Goal: Task Accomplishment & Management: Use online tool/utility

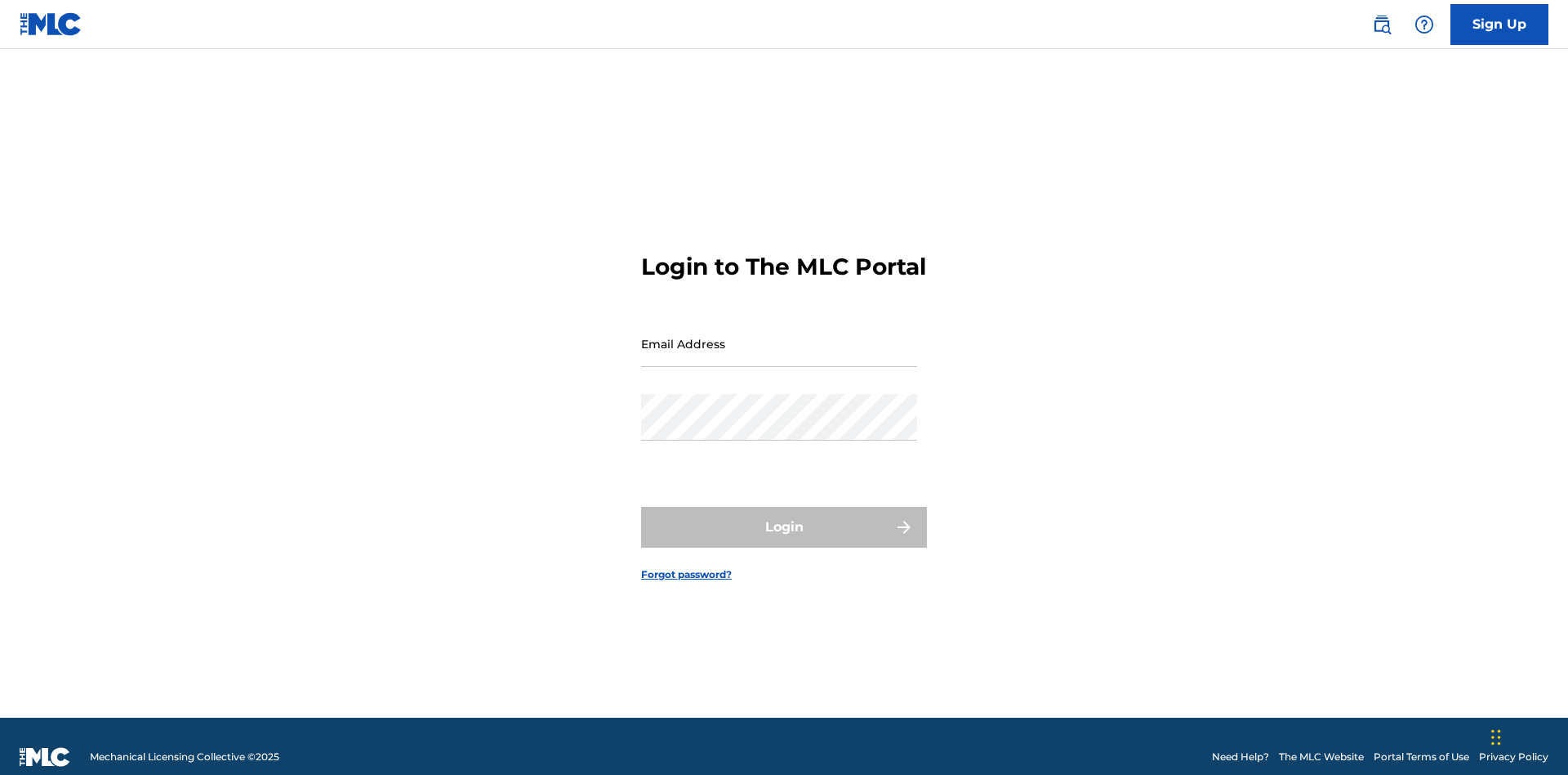
scroll to position [21, 0]
click at [780, 336] on input "Email Address" at bounding box center [780, 343] width 276 height 47
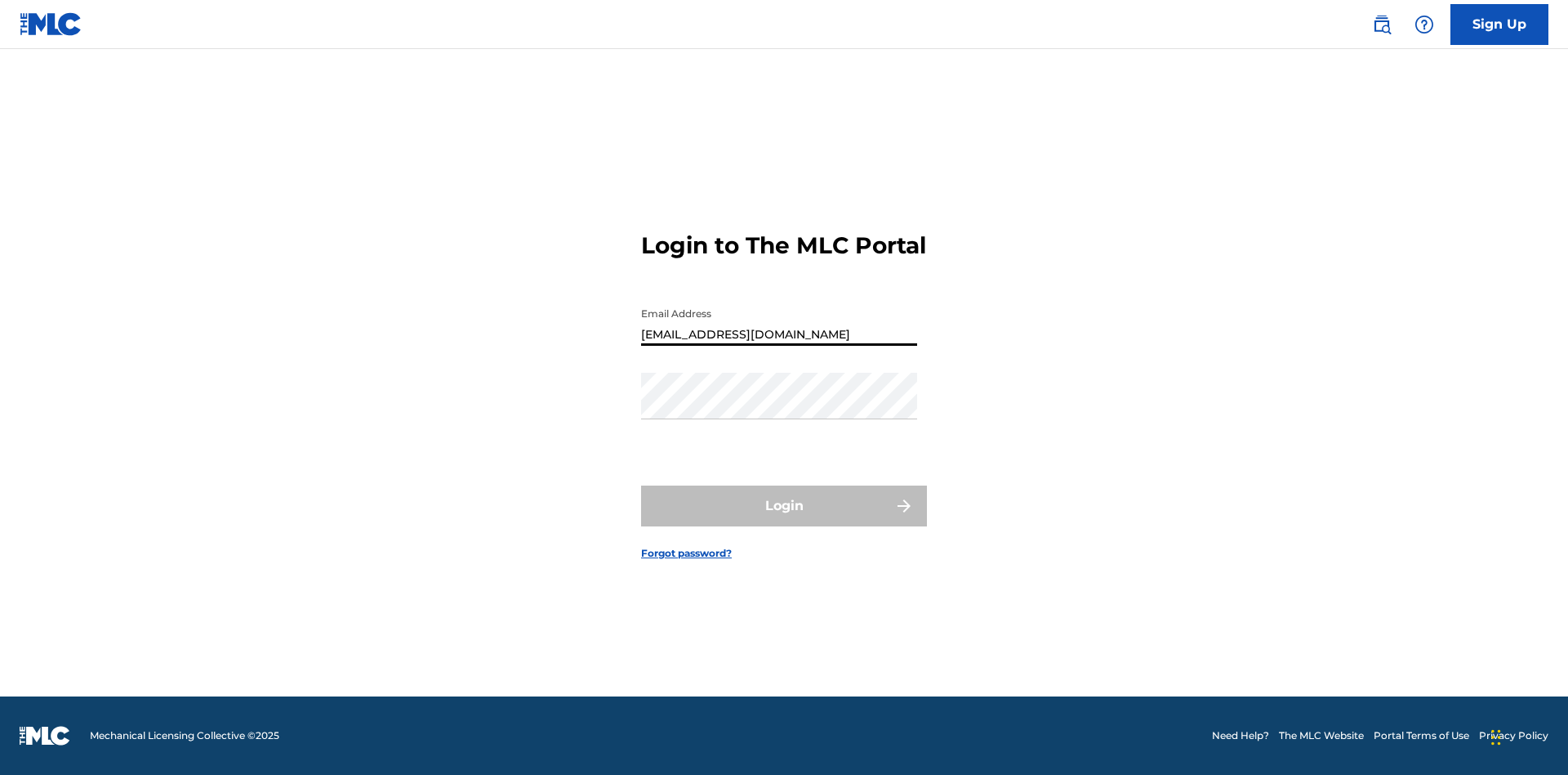
type input "[EMAIL_ADDRESS][DOMAIN_NAME]"
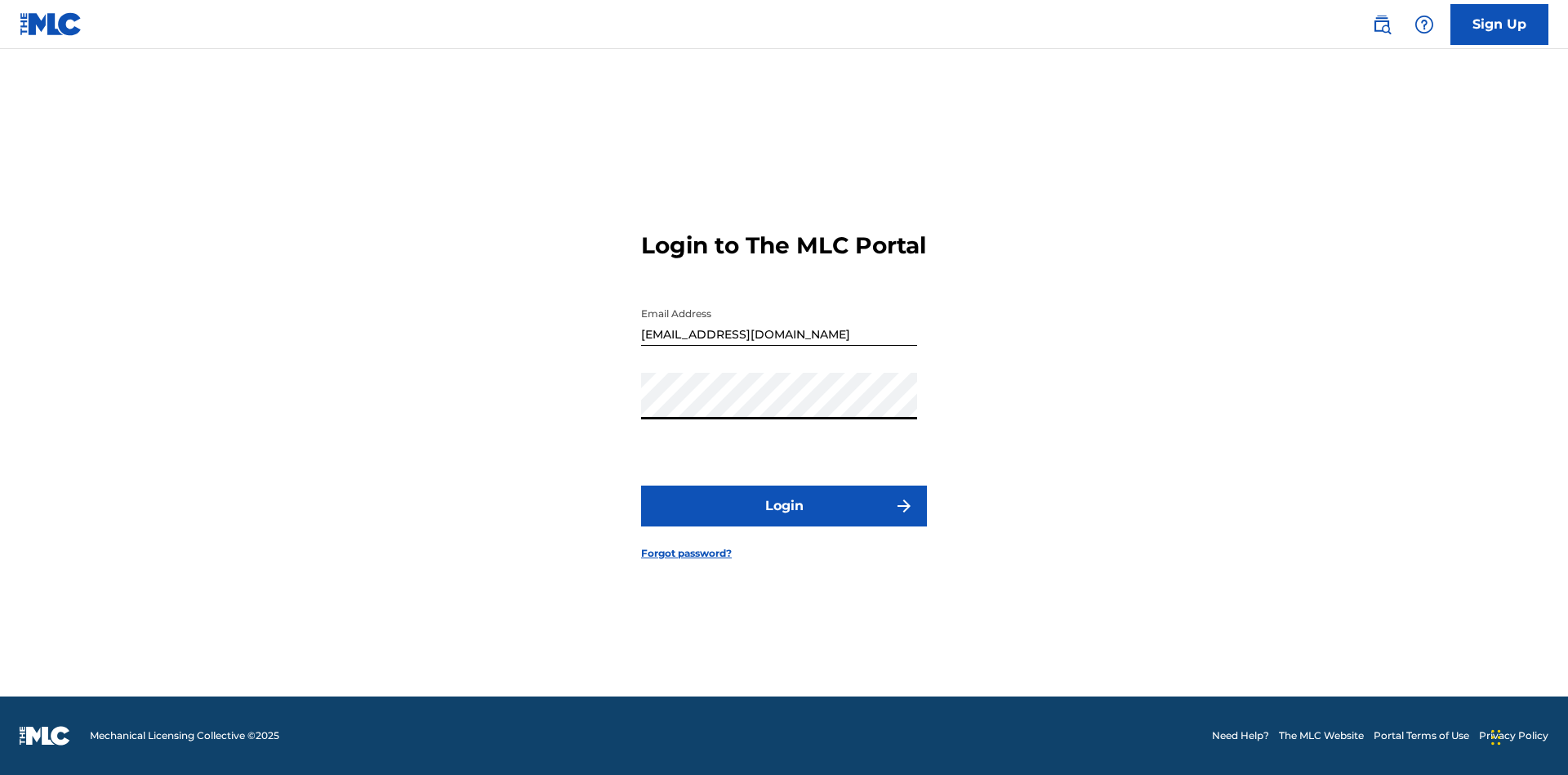
click at [784, 520] on button "Login" at bounding box center [784, 506] width 286 height 41
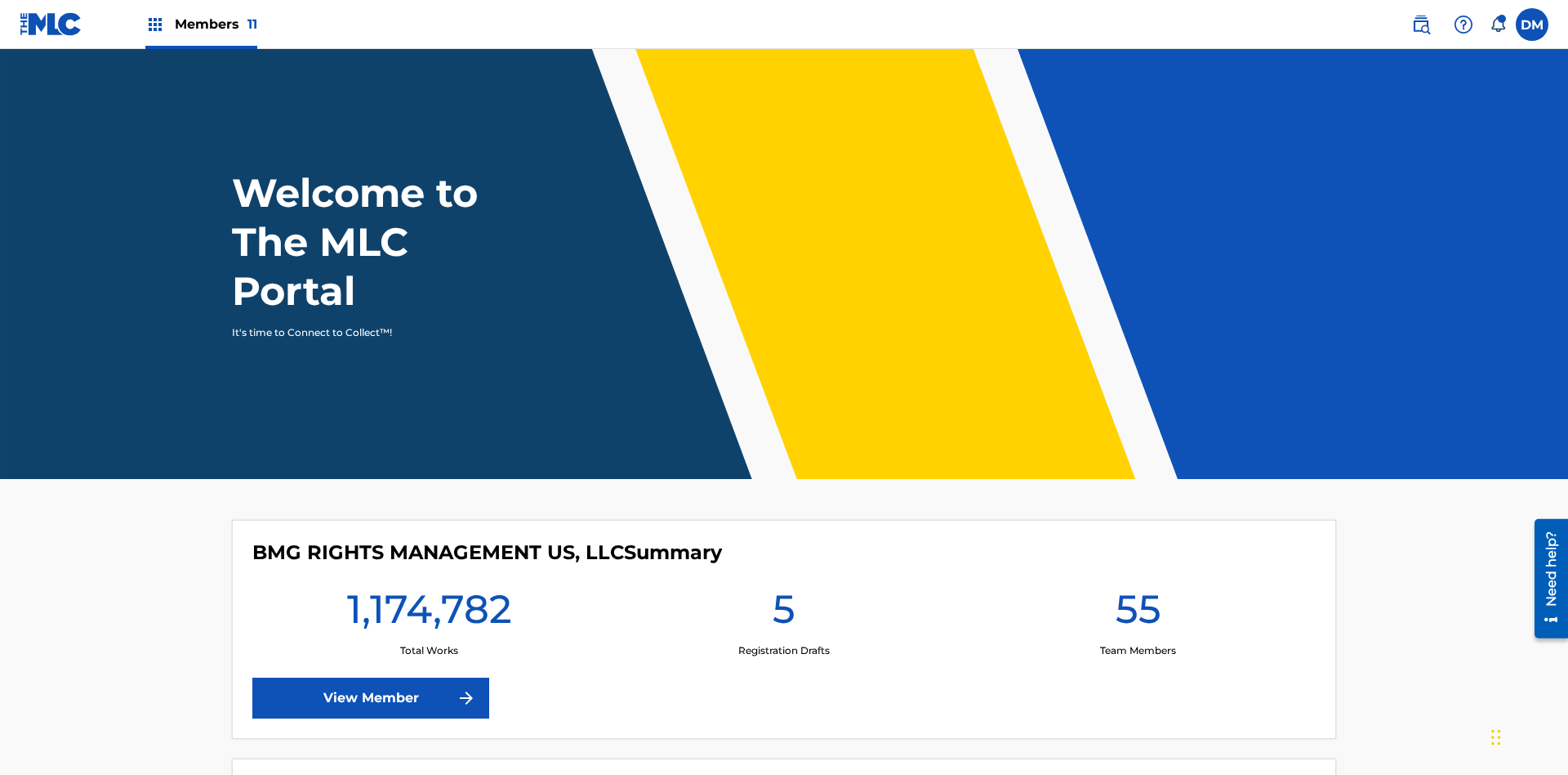
scroll to position [70, 0]
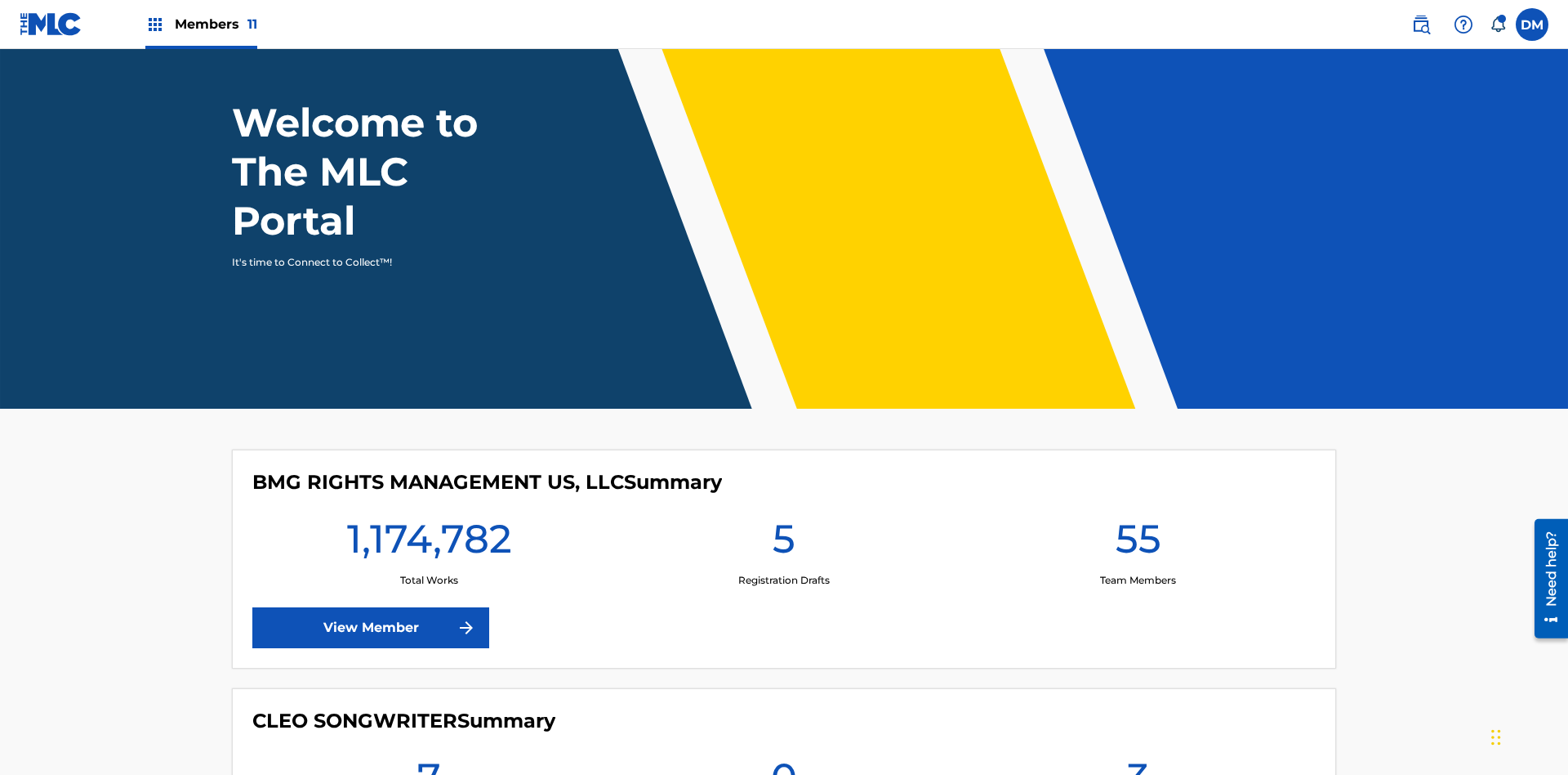
click at [201, 24] on span "Members 11" at bounding box center [216, 24] width 83 height 19
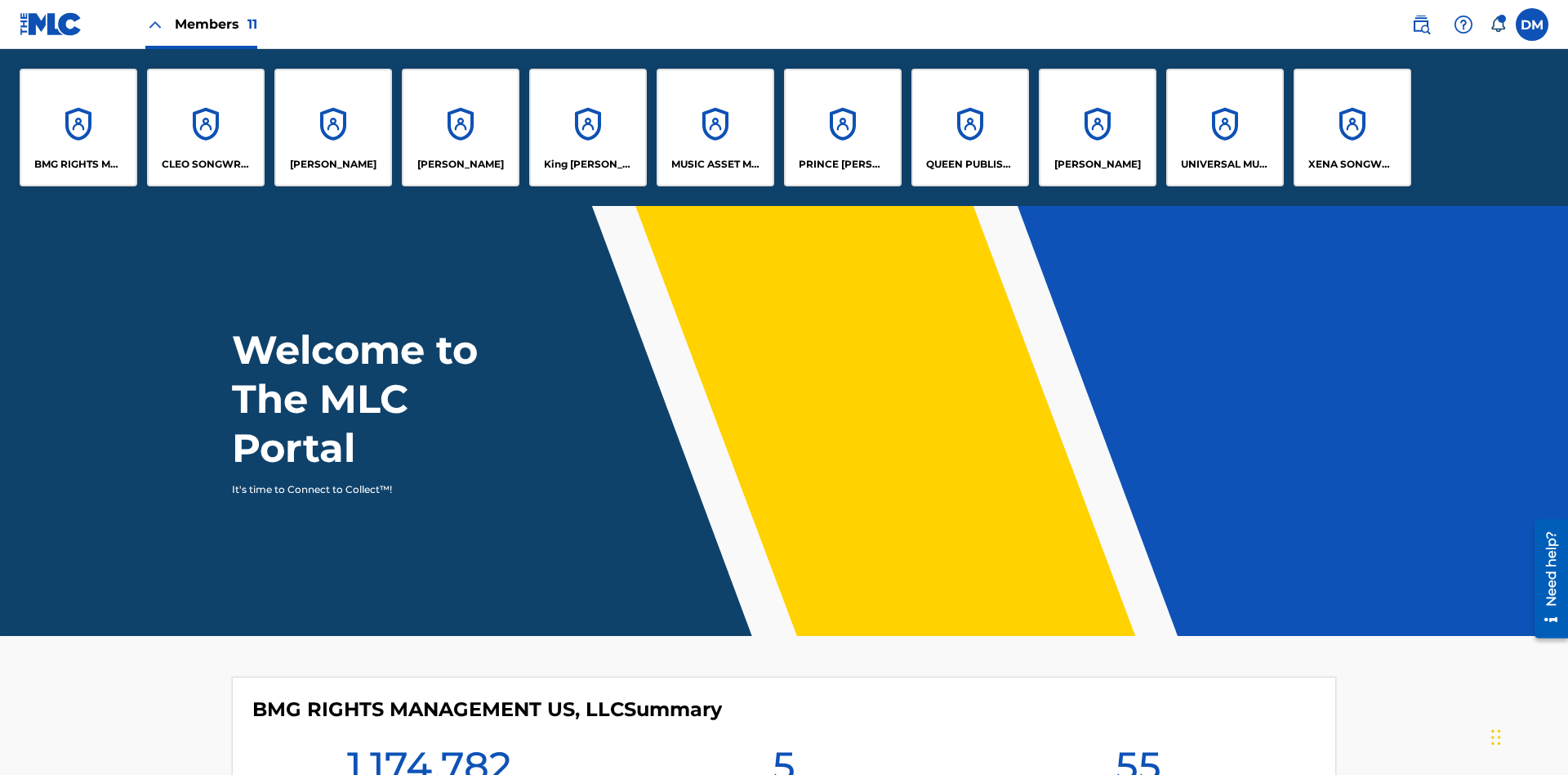
scroll to position [0, 0]
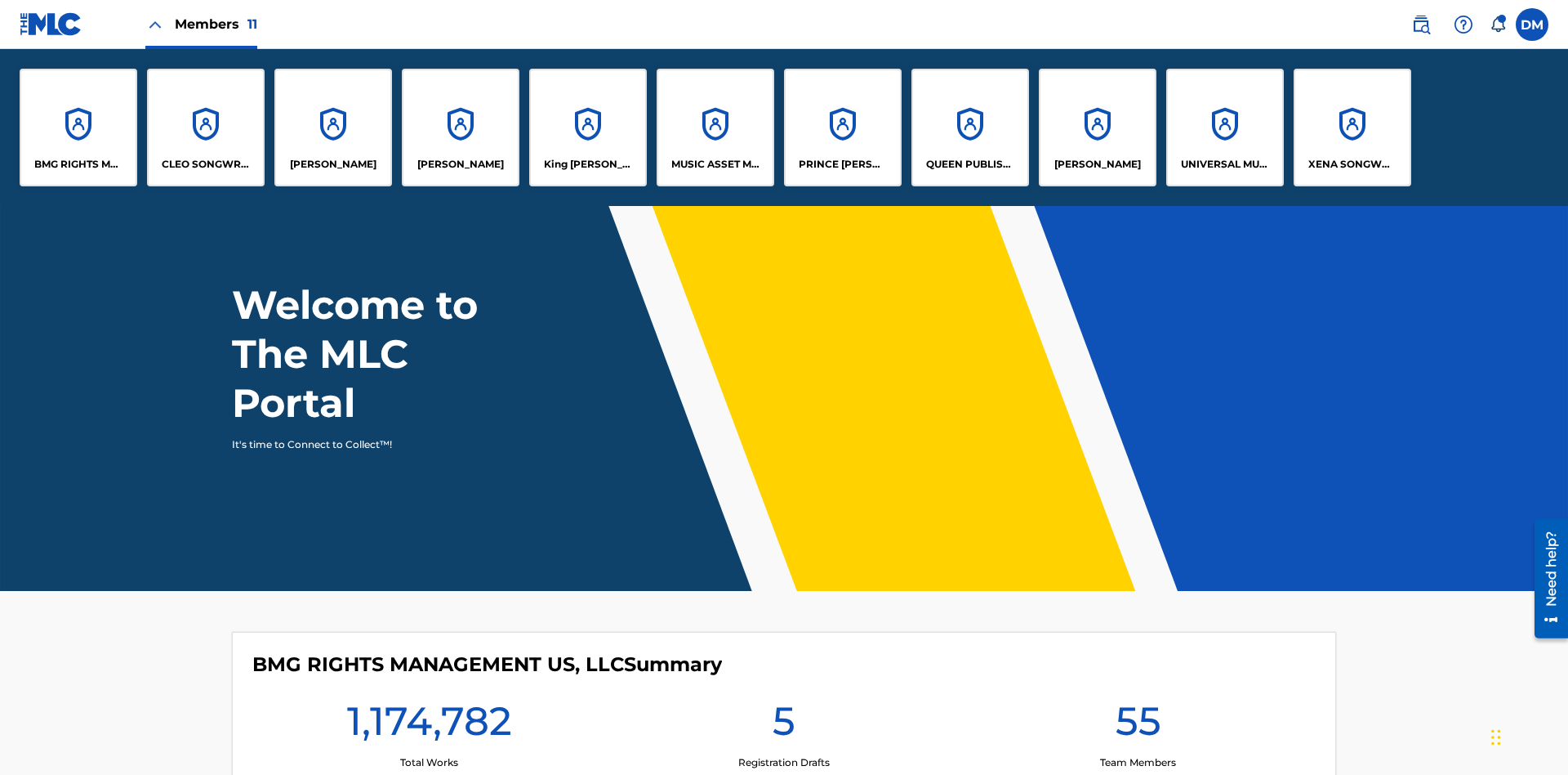
click at [587, 164] on p "King [PERSON_NAME]" at bounding box center [588, 164] width 89 height 15
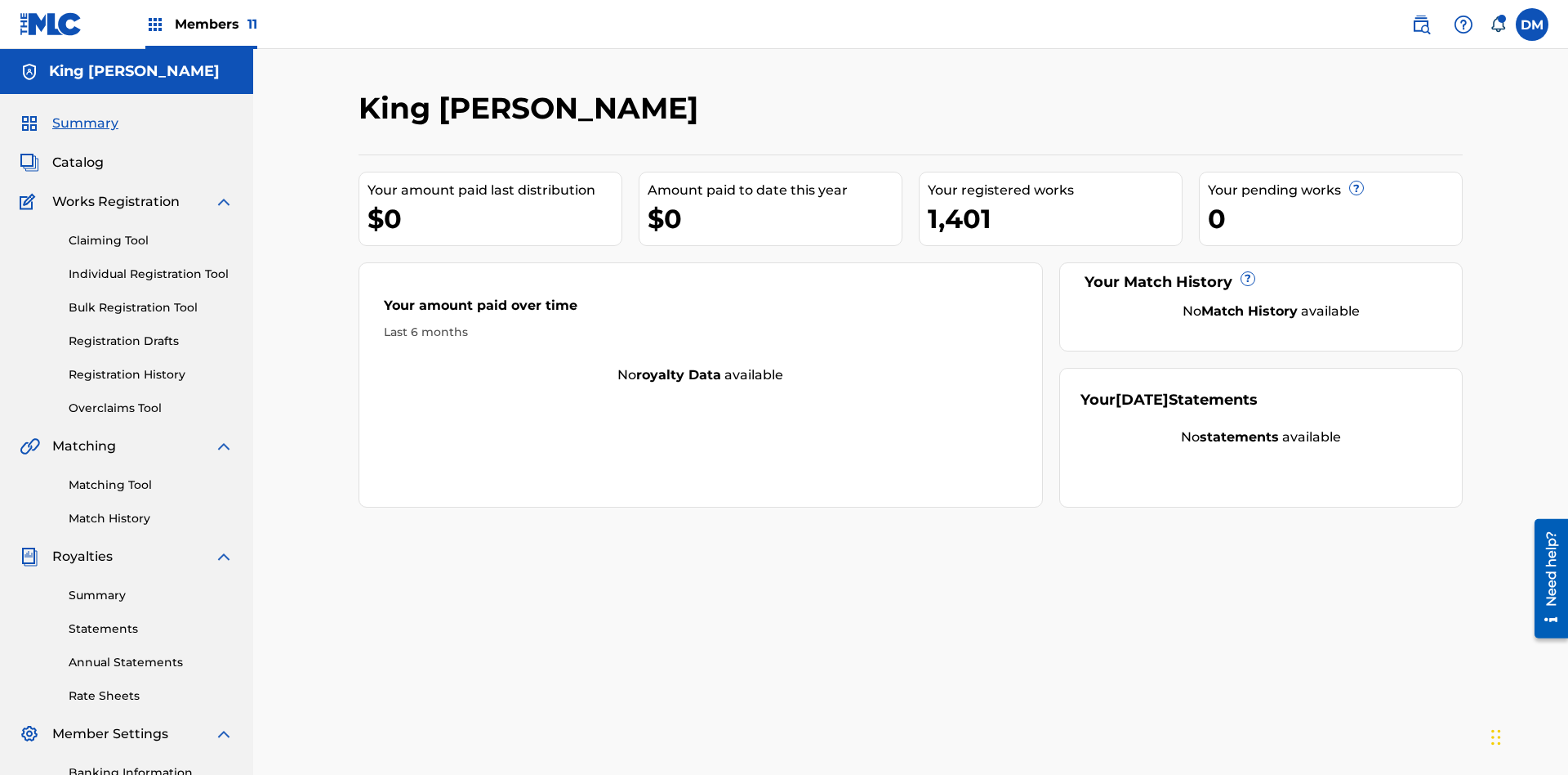
click at [151, 400] on link "Overclaims Tool" at bounding box center [151, 408] width 165 height 17
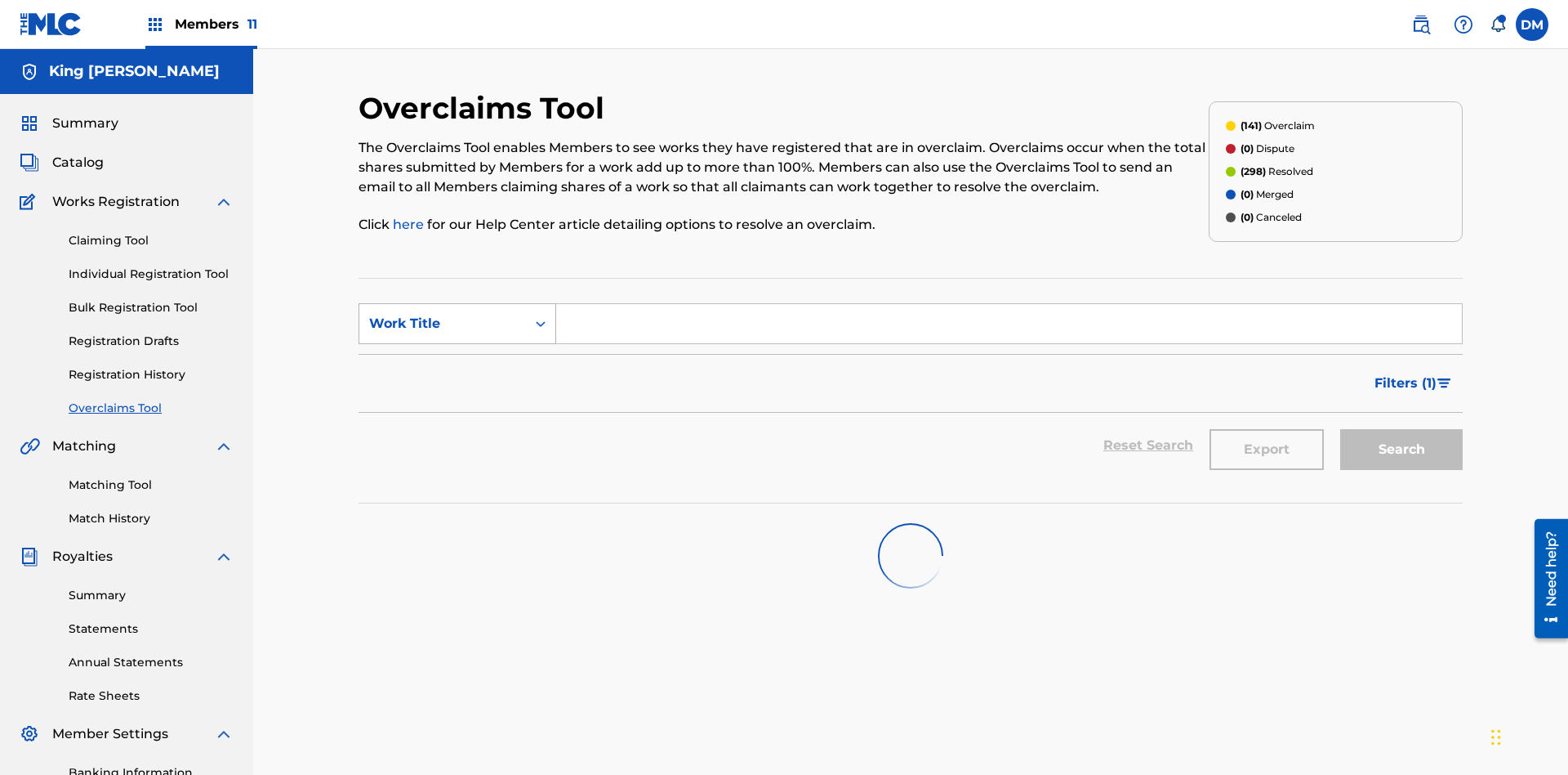
click at [443, 314] on div "Work Title" at bounding box center [443, 324] width 147 height 20
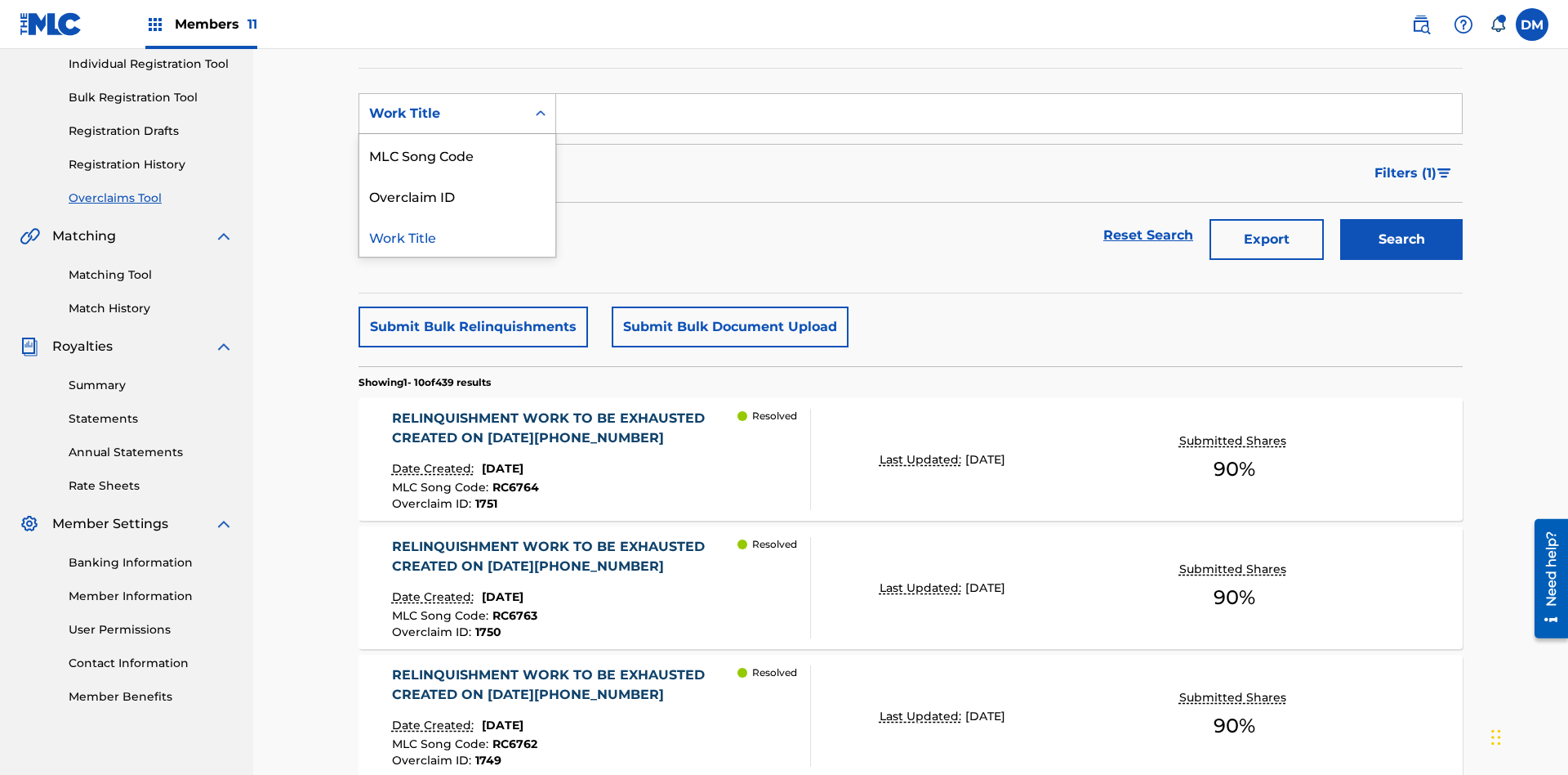
click at [458, 195] on div "Overclaim ID" at bounding box center [458, 195] width 196 height 41
click at [1008, 118] on input "Search Form" at bounding box center [1009, 114] width 905 height 39
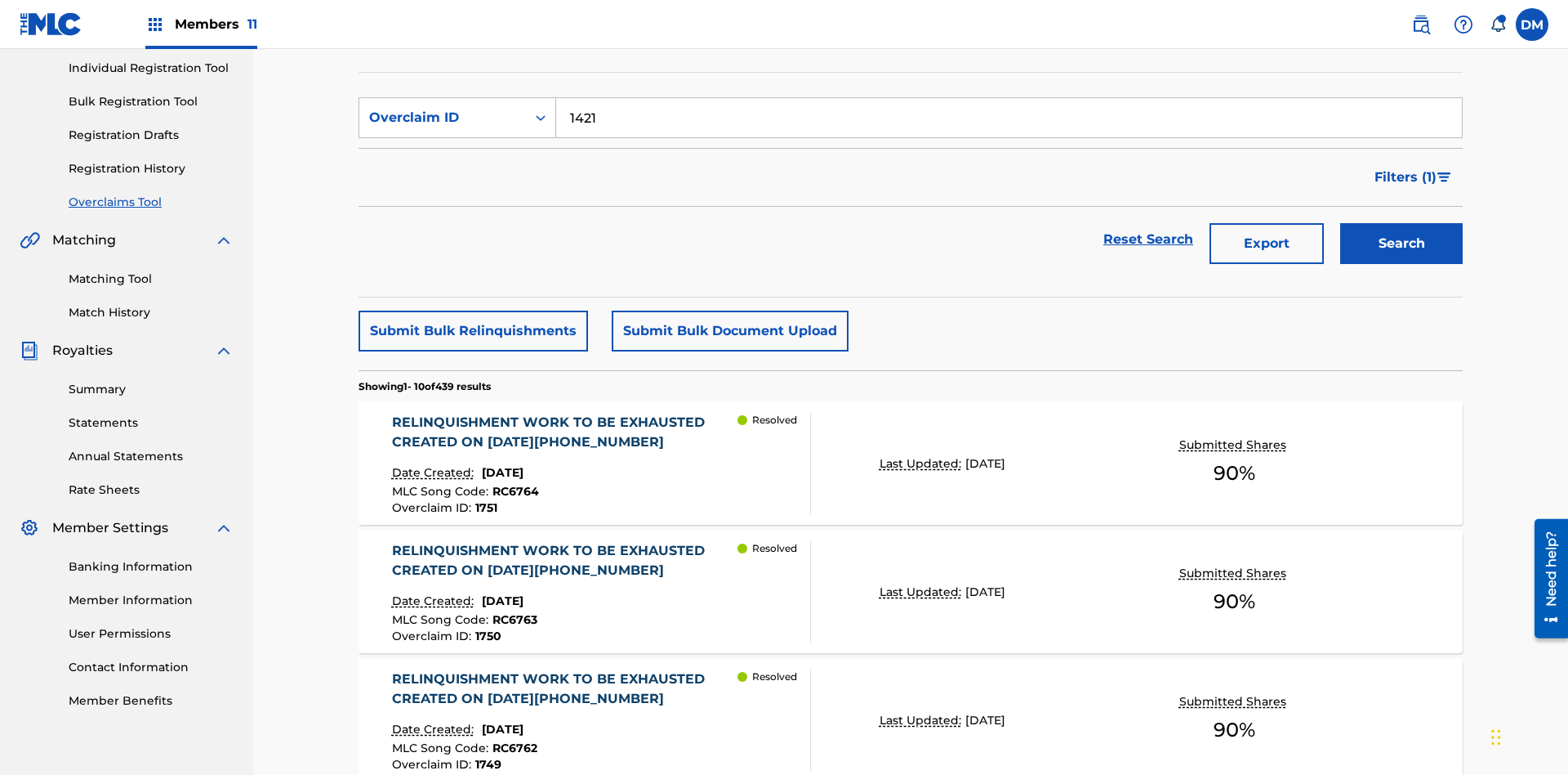
type input "1421"
click at [1401, 223] on button "Search" at bounding box center [1401, 244] width 123 height 41
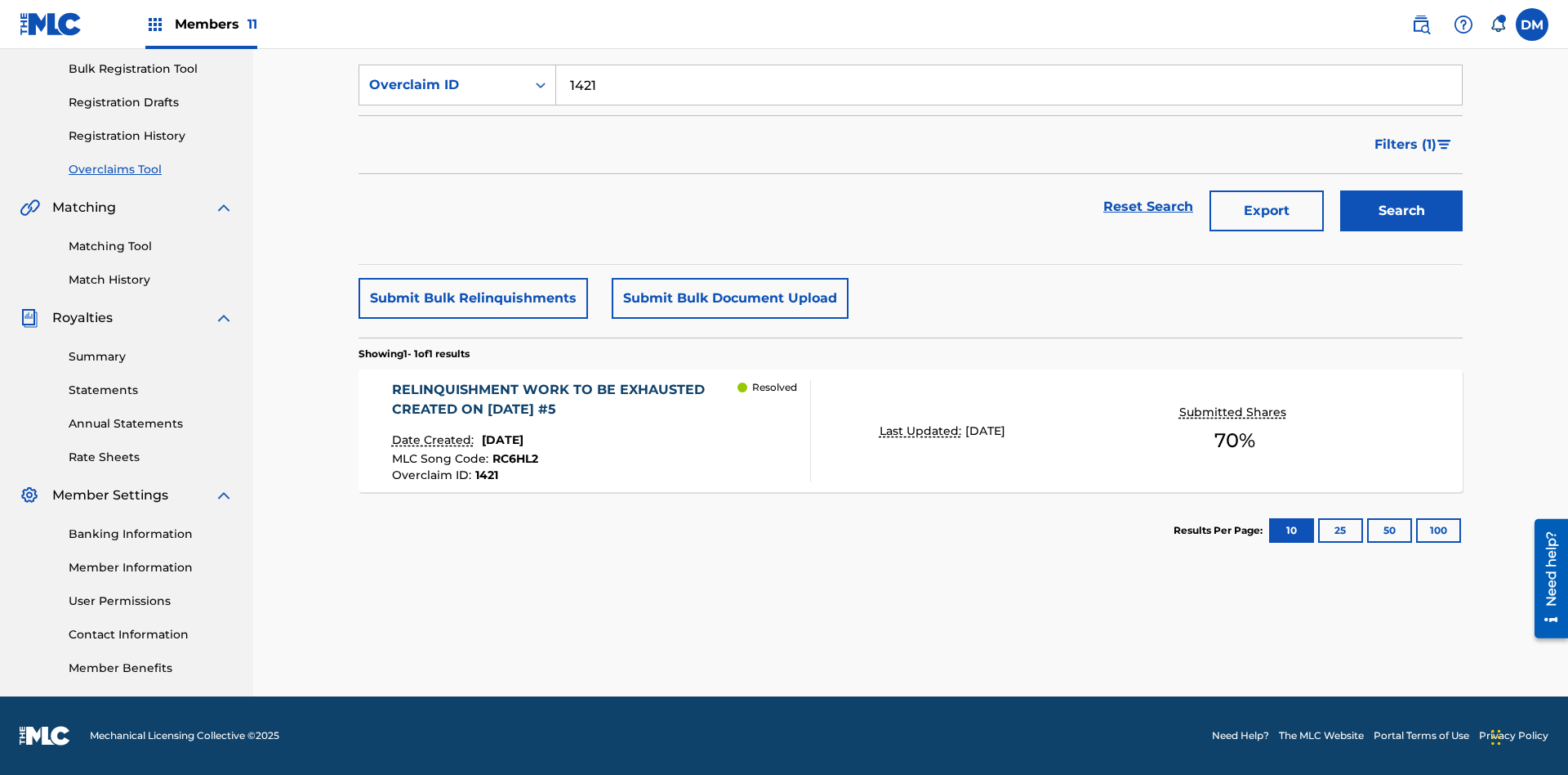
click at [910, 431] on p "Last Updated:" at bounding box center [922, 431] width 86 height 17
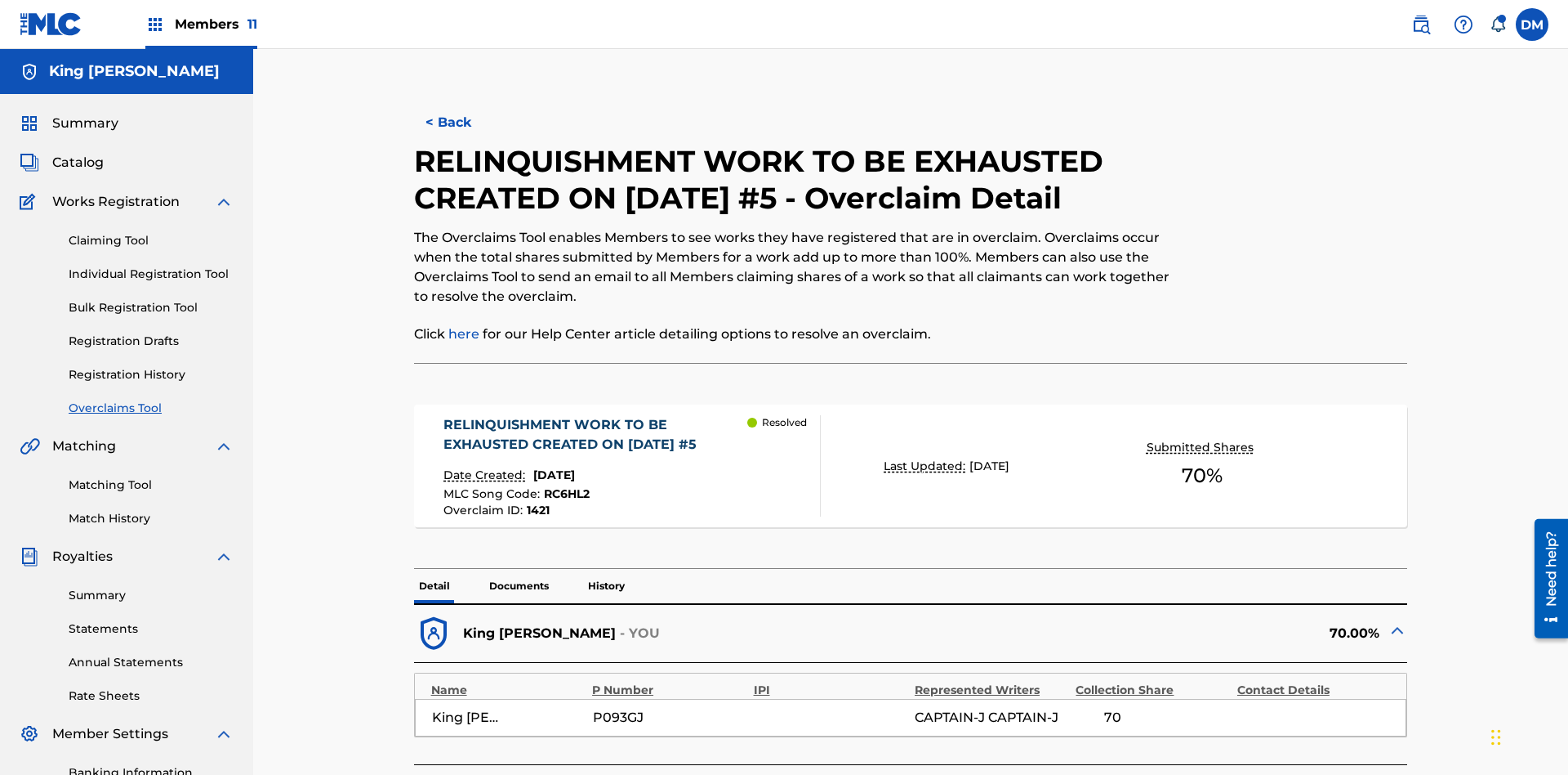
click at [518, 569] on p "Documents" at bounding box center [519, 586] width 69 height 34
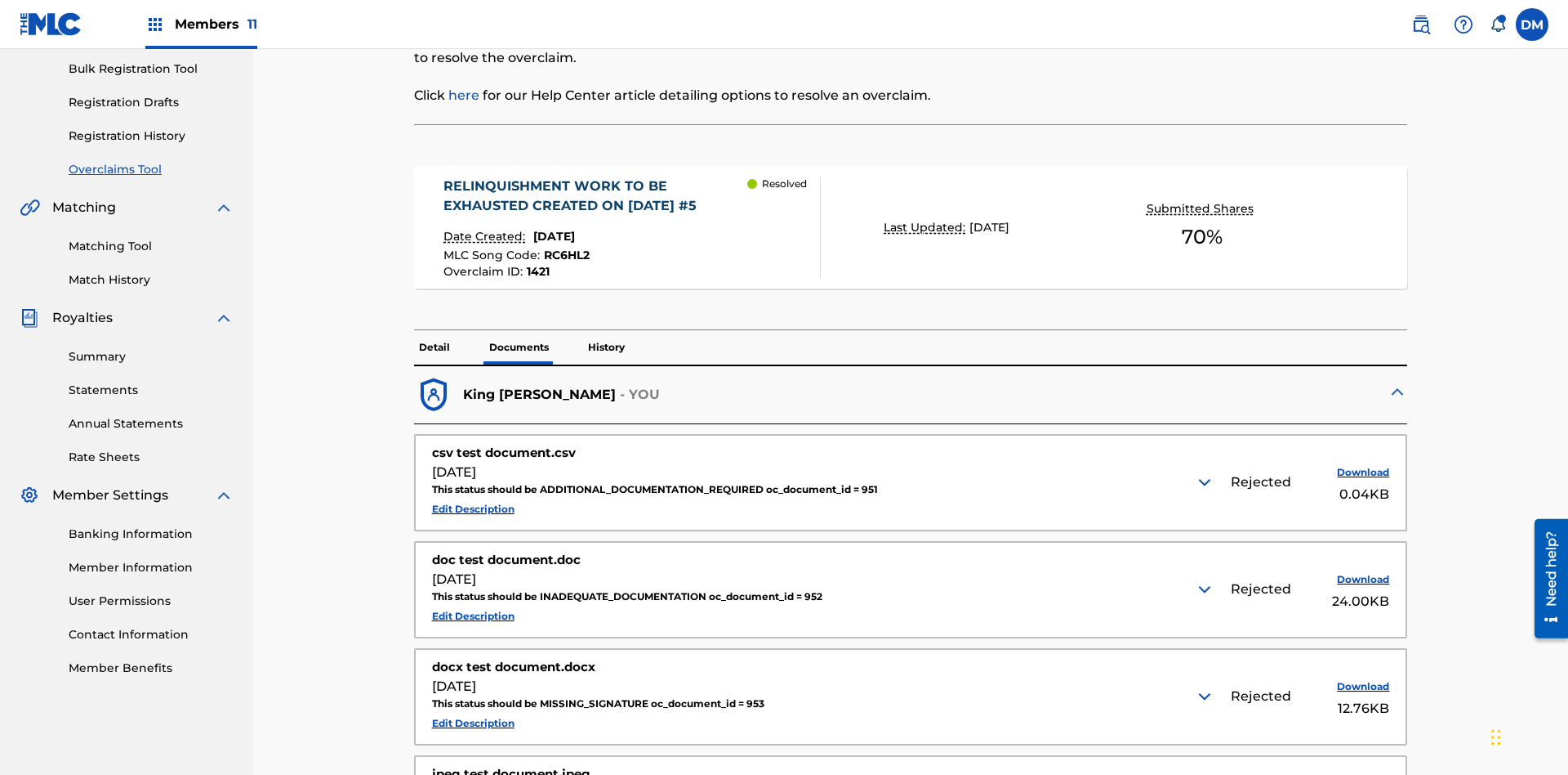
click at [1206, 473] on img at bounding box center [1204, 482] width 20 height 20
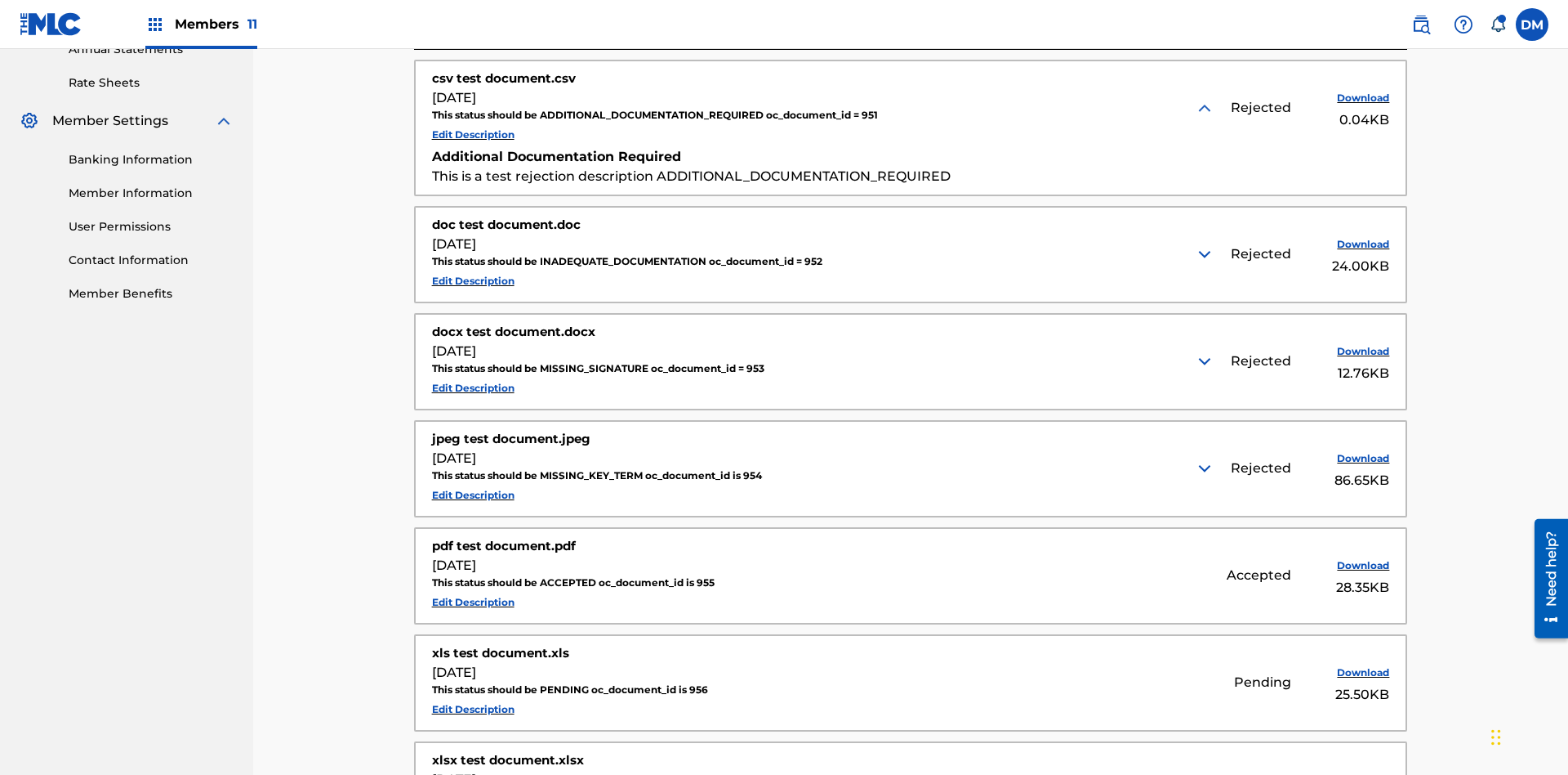
click at [1206, 244] on img at bounding box center [1204, 254] width 20 height 20
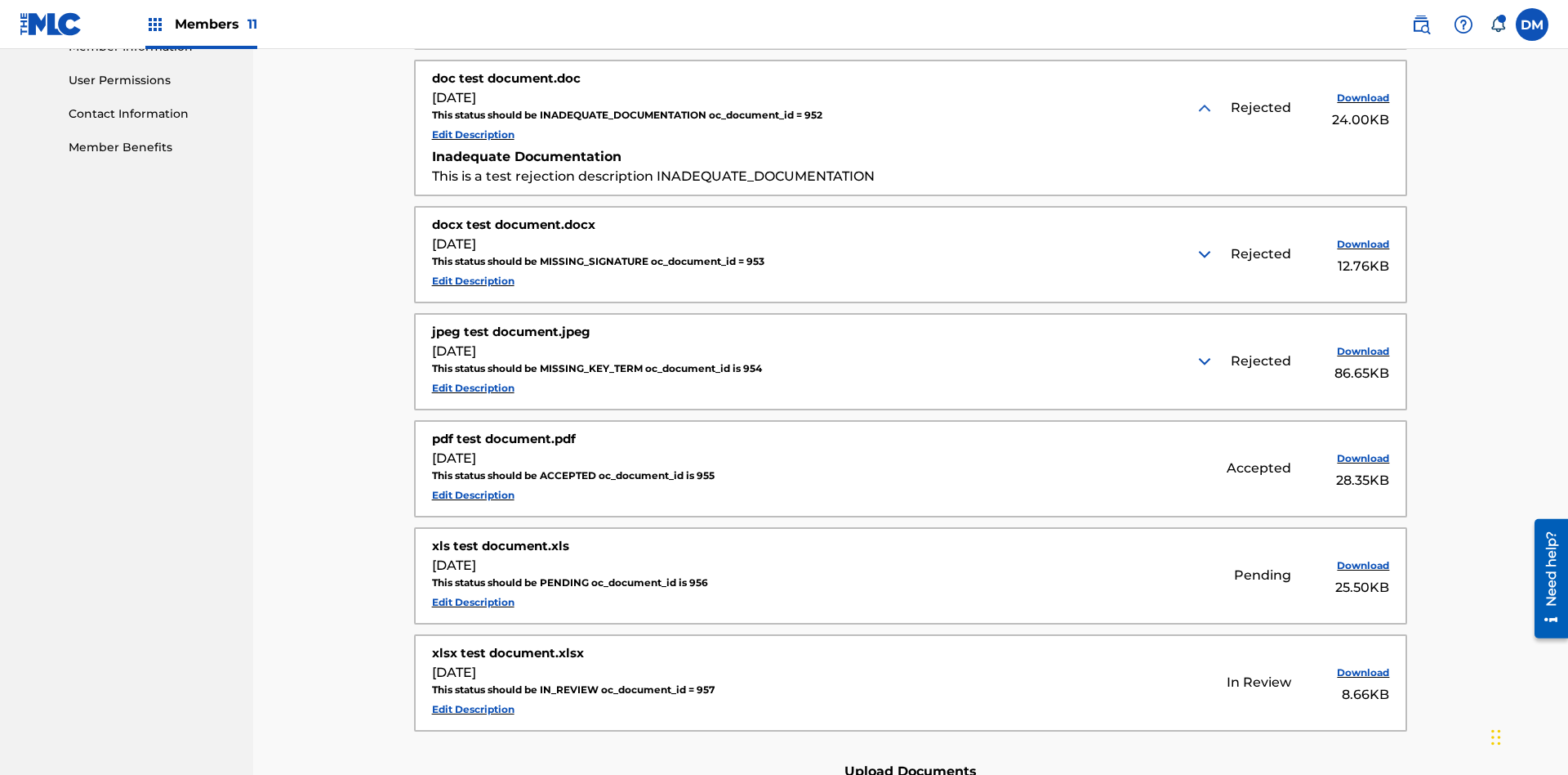
click at [1206, 244] on img at bounding box center [1204, 254] width 20 height 20
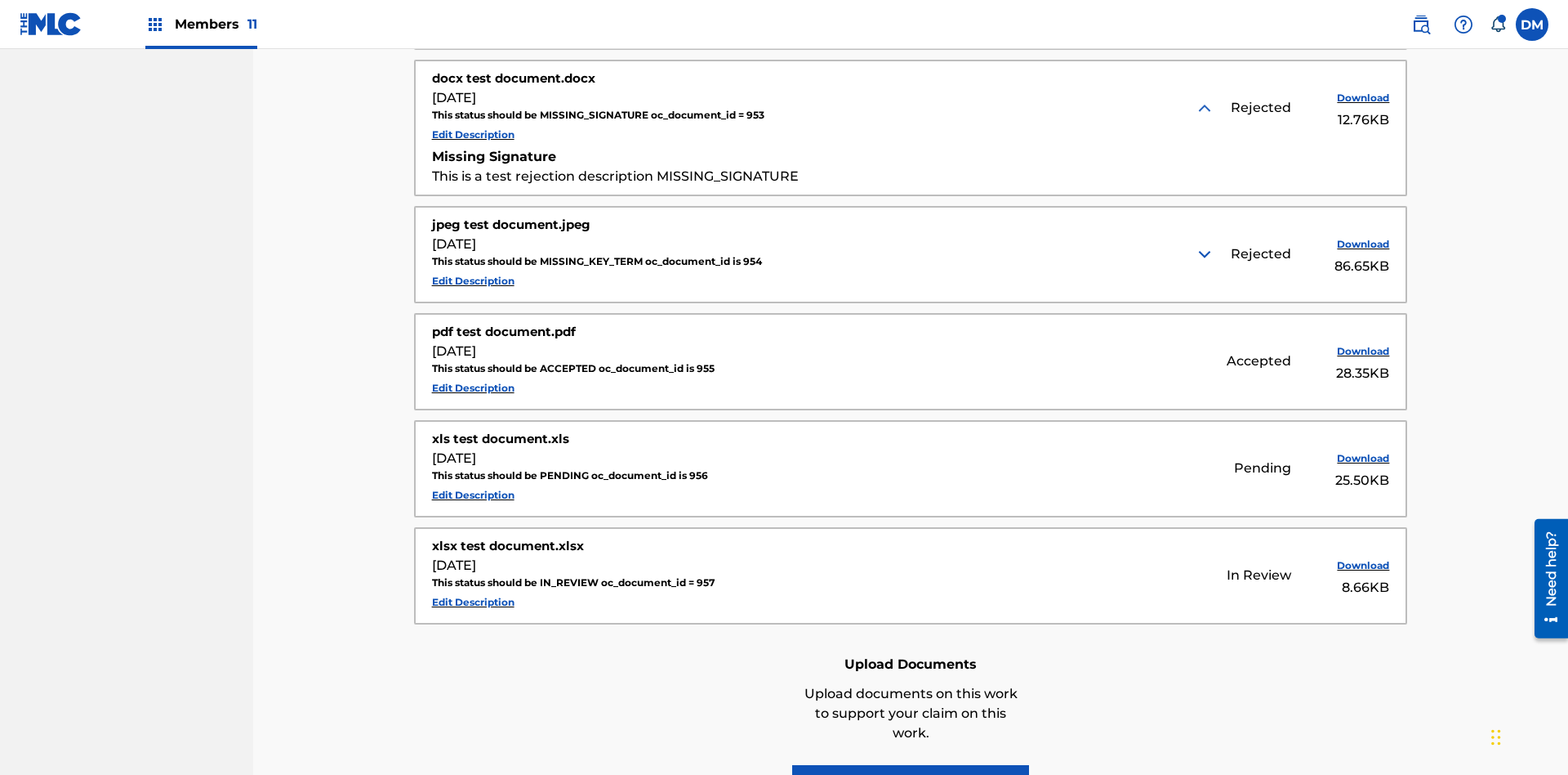
click at [1206, 244] on img at bounding box center [1204, 254] width 20 height 20
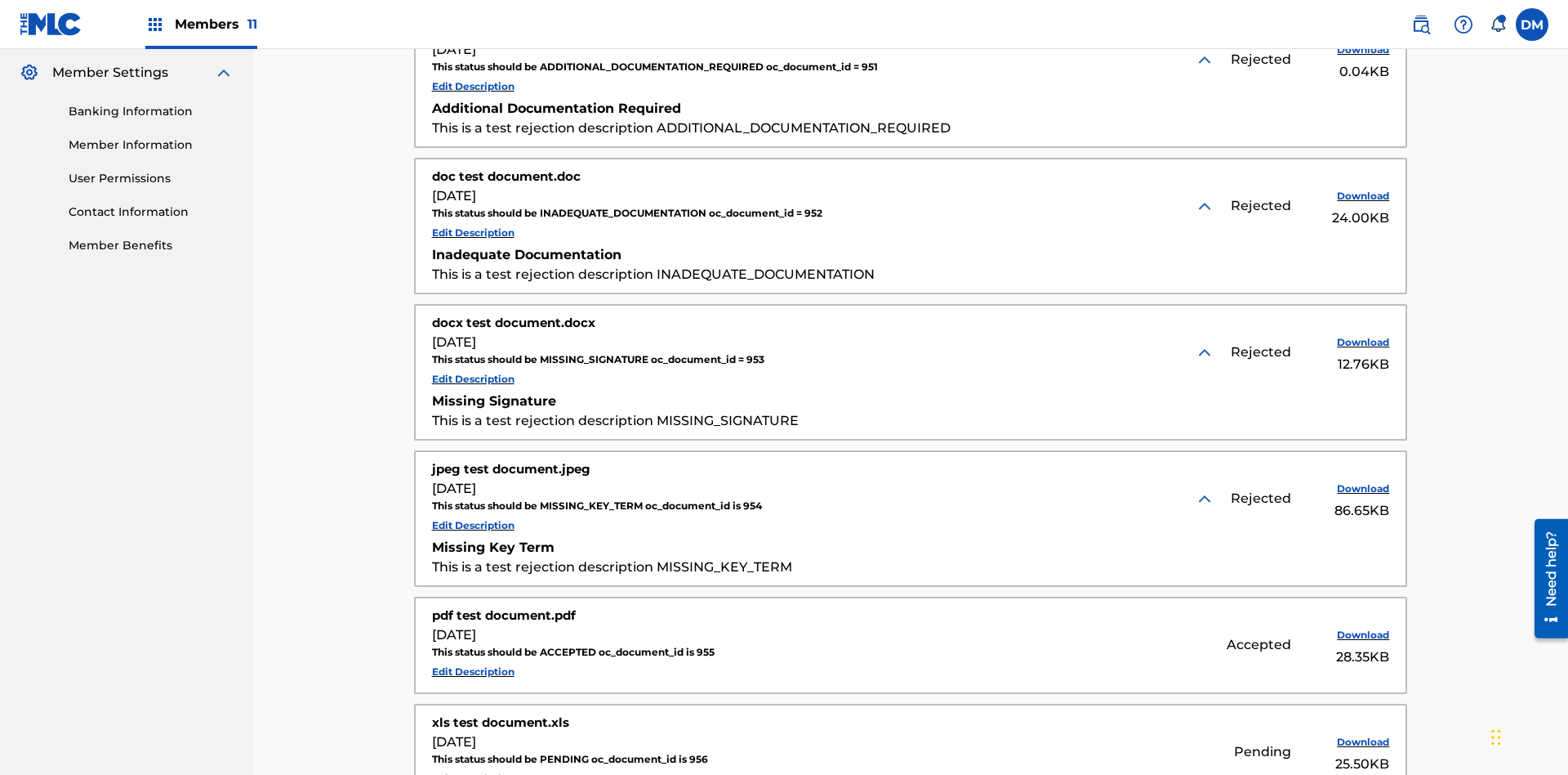
scroll to position [681, 0]
